Goal: Find contact information: Find contact information

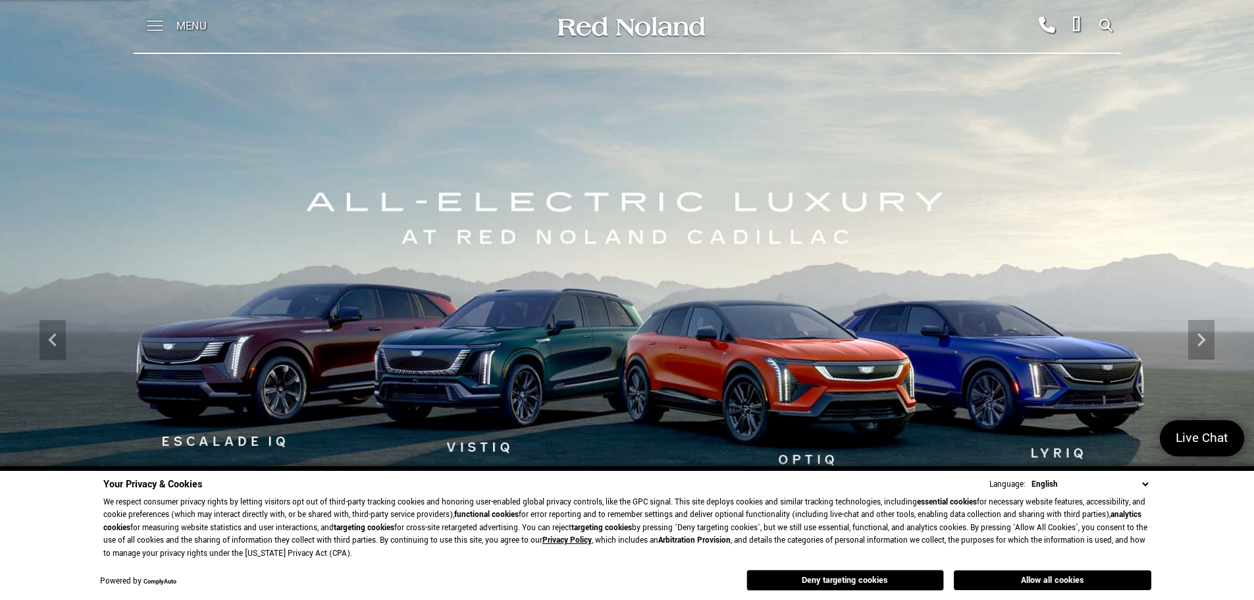
click at [160, 22] on span at bounding box center [155, 26] width 16 height 53
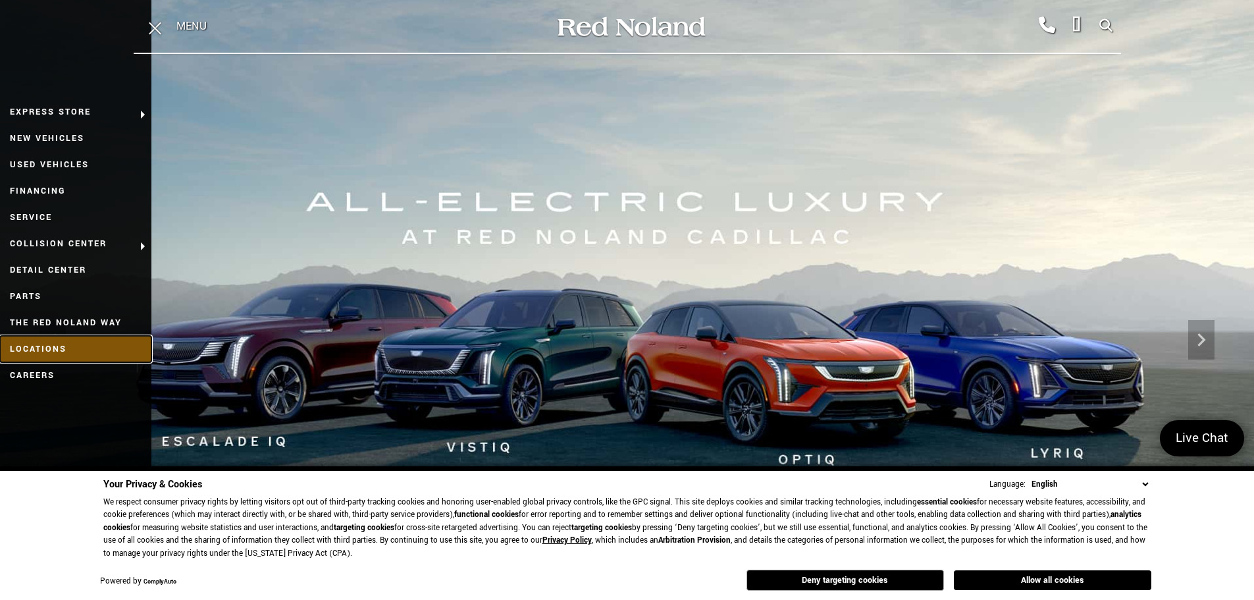
click at [47, 347] on link "Locations" at bounding box center [75, 349] width 151 height 26
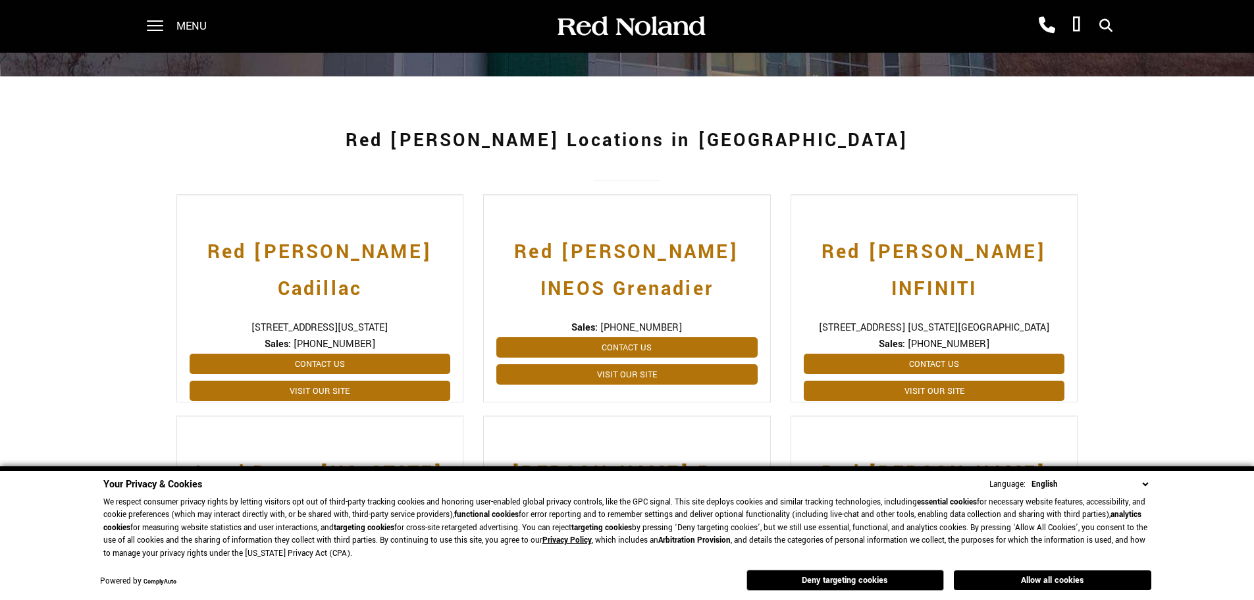
scroll to position [263, 0]
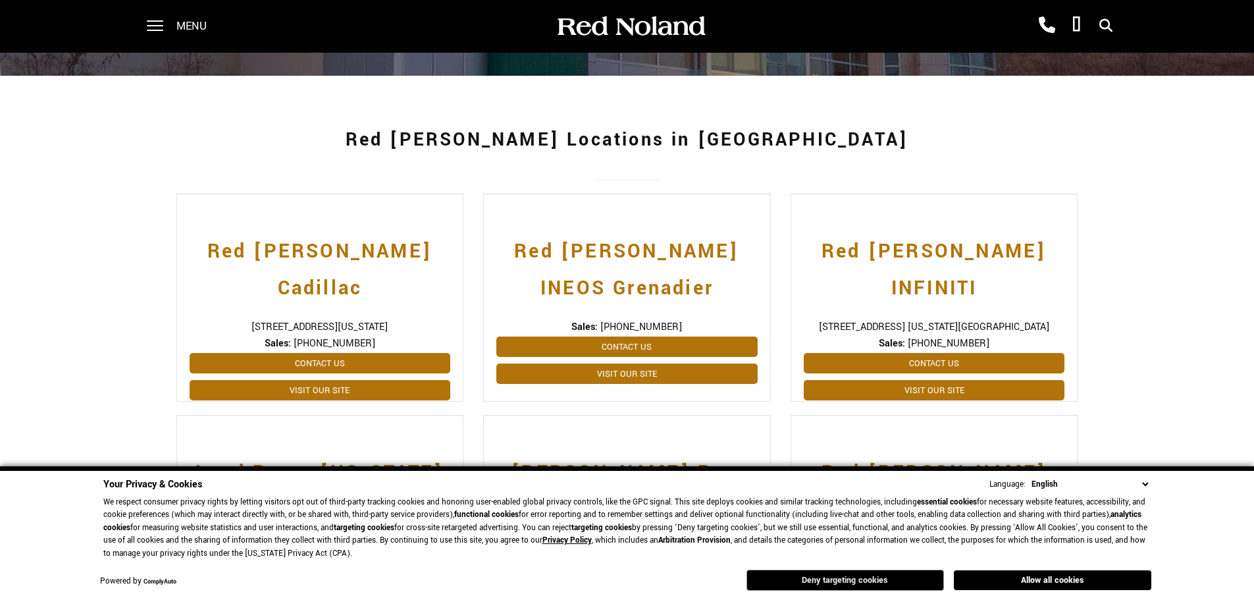
click at [842, 576] on button "Deny targeting cookies" at bounding box center [844, 579] width 197 height 21
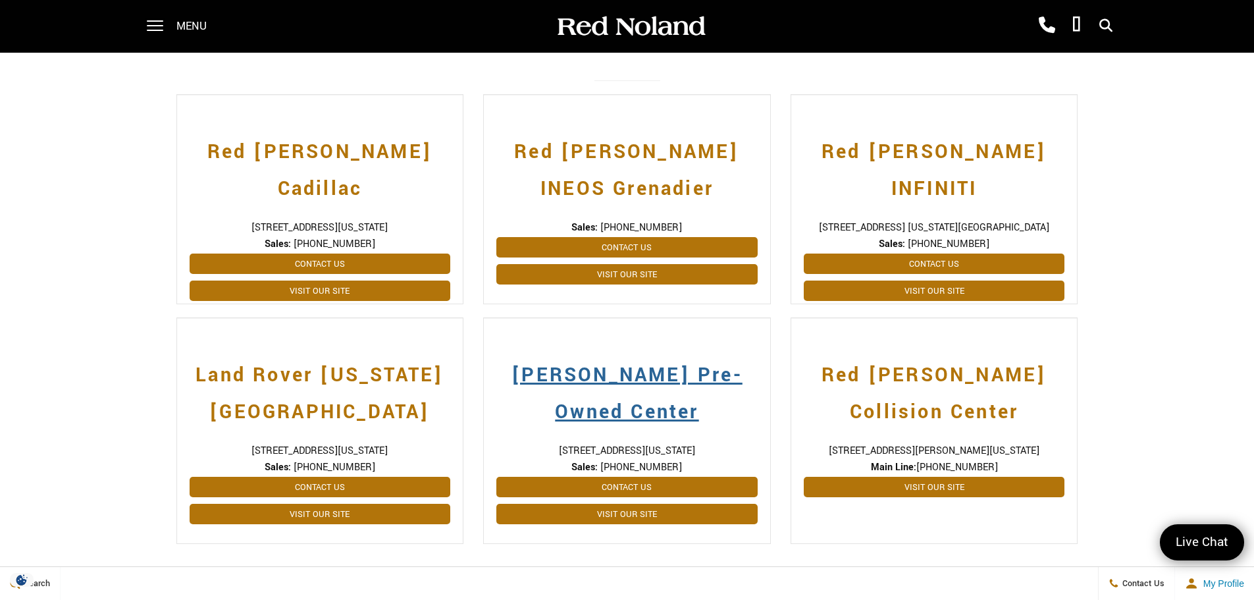
scroll to position [395, 0]
